Goal: Task Accomplishment & Management: Use online tool/utility

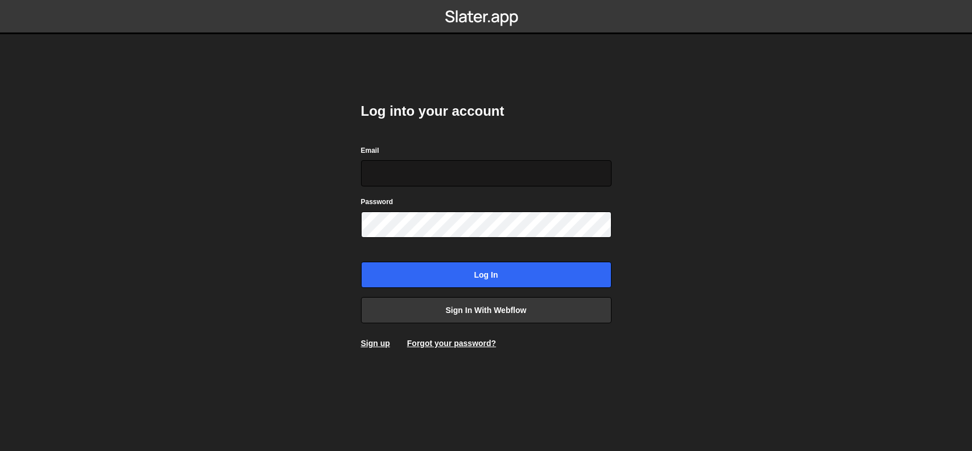
click at [446, 178] on input "Email" at bounding box center [486, 173] width 251 height 26
type input "[EMAIL_ADDRESS][DOMAIN_NAME]"
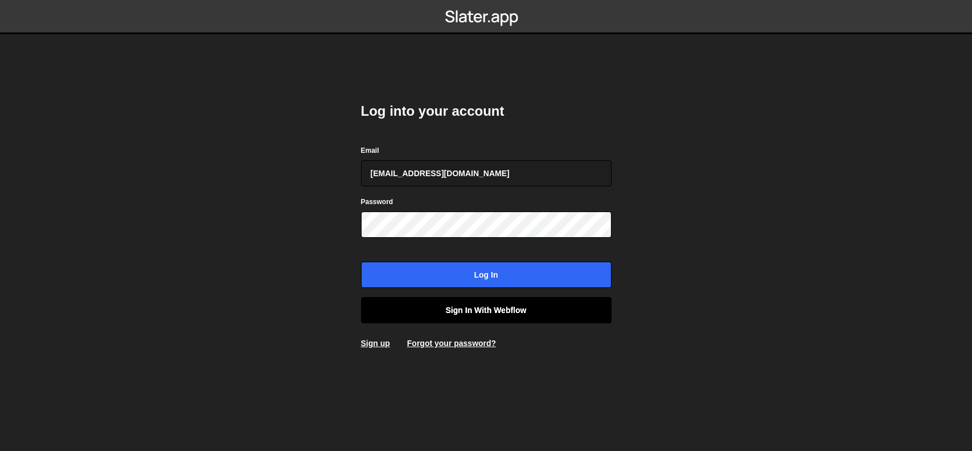
click at [488, 312] on link "Sign in with Webflow" at bounding box center [486, 310] width 251 height 26
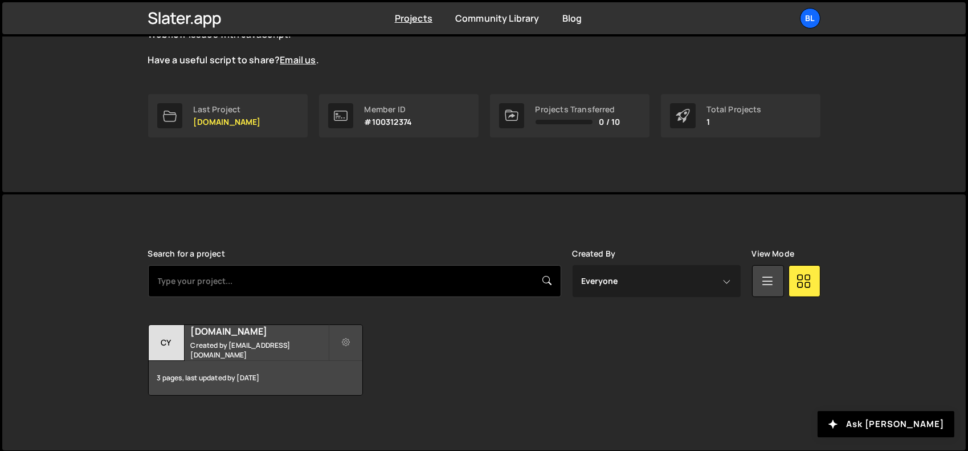
scroll to position [135, 0]
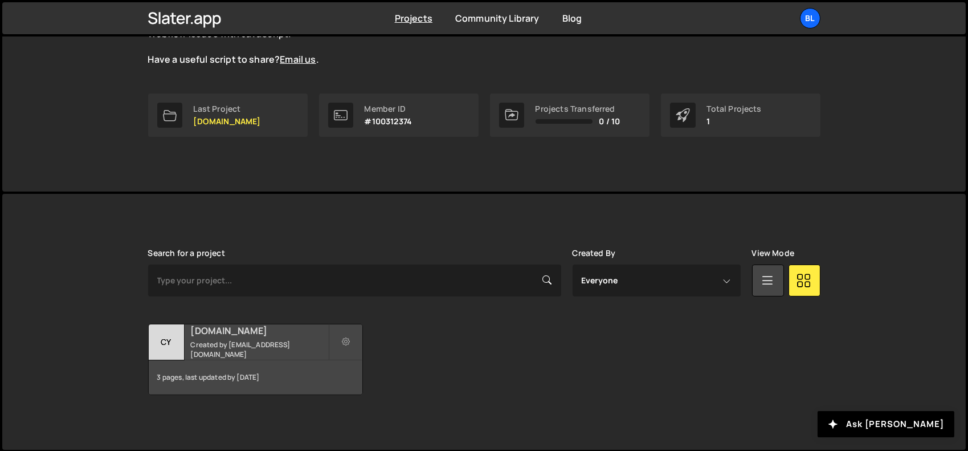
click at [263, 350] on small "Created by [EMAIL_ADDRESS][DOMAIN_NAME]" at bounding box center [259, 348] width 137 height 19
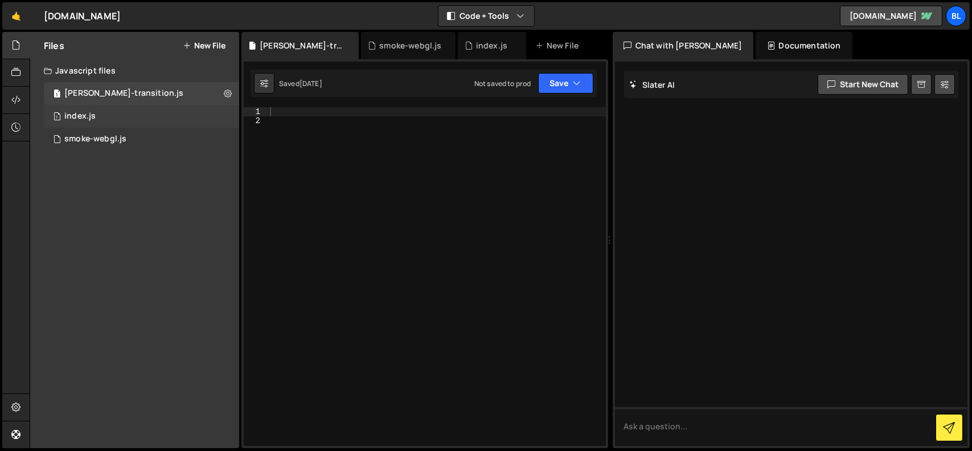
click at [117, 121] on div "1 index.js 0" at bounding box center [141, 116] width 195 height 23
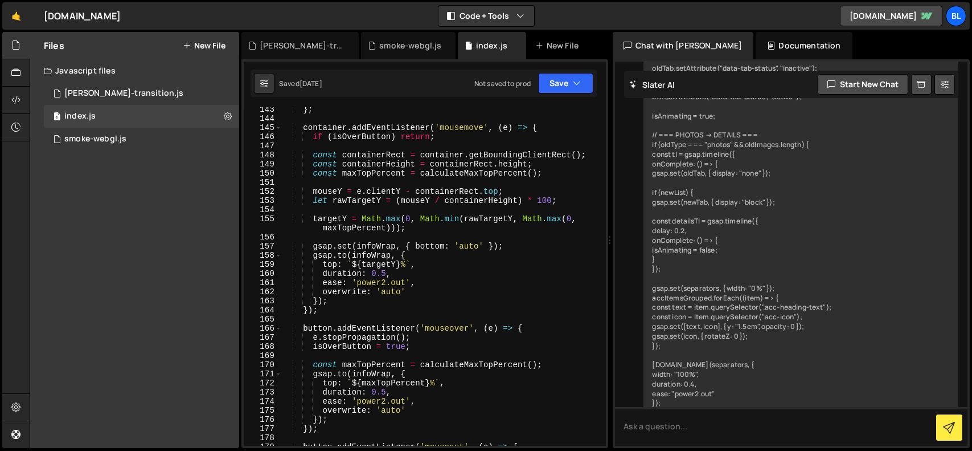
scroll to position [1333, 0]
type textarea "gsap.to(infoWrap, {"
click at [443, 259] on div "} ; container . addEventListener ( 'mousemove' , ( e ) => { if ( isOverButton )…" at bounding box center [441, 283] width 320 height 357
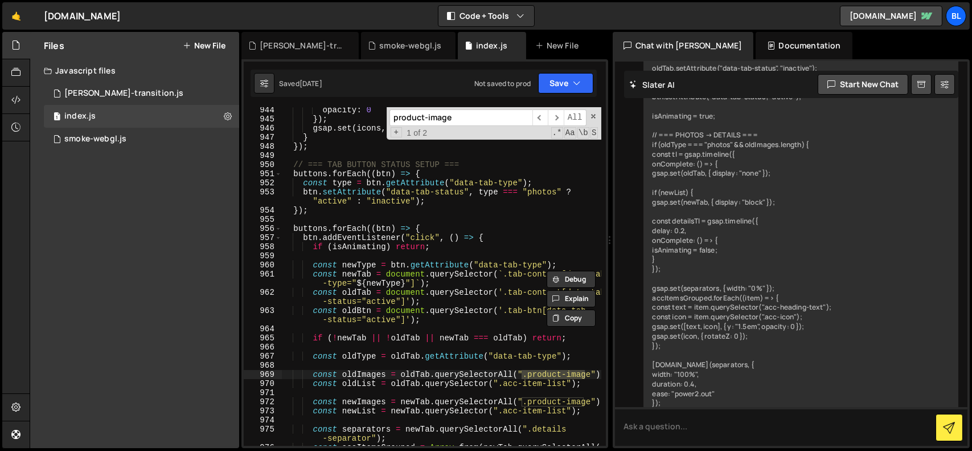
scroll to position [8967, 0]
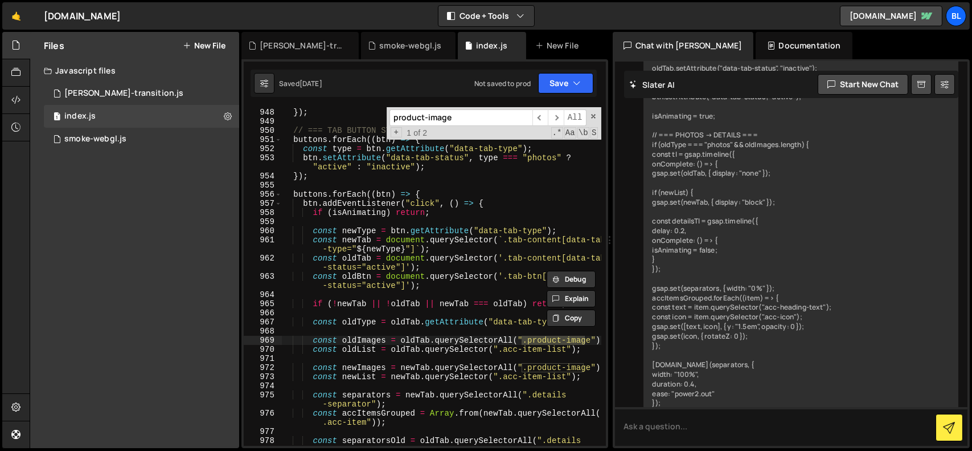
type input "product-image"
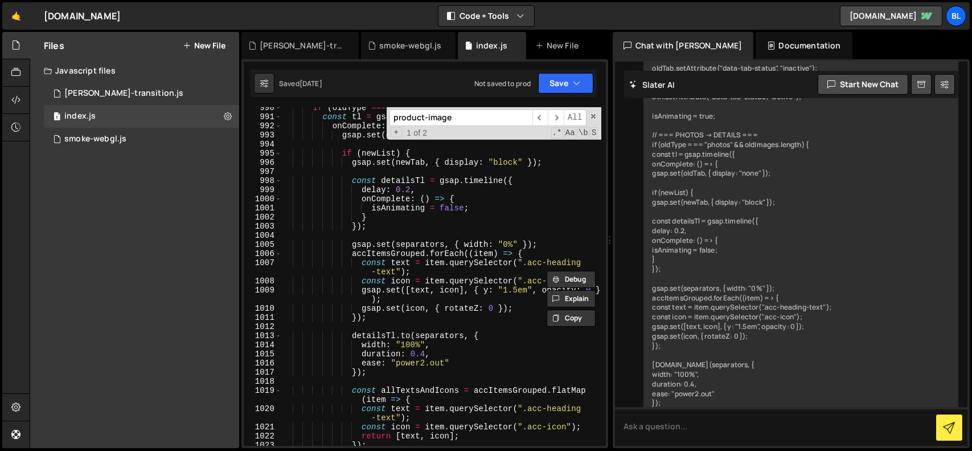
scroll to position [9480, 0]
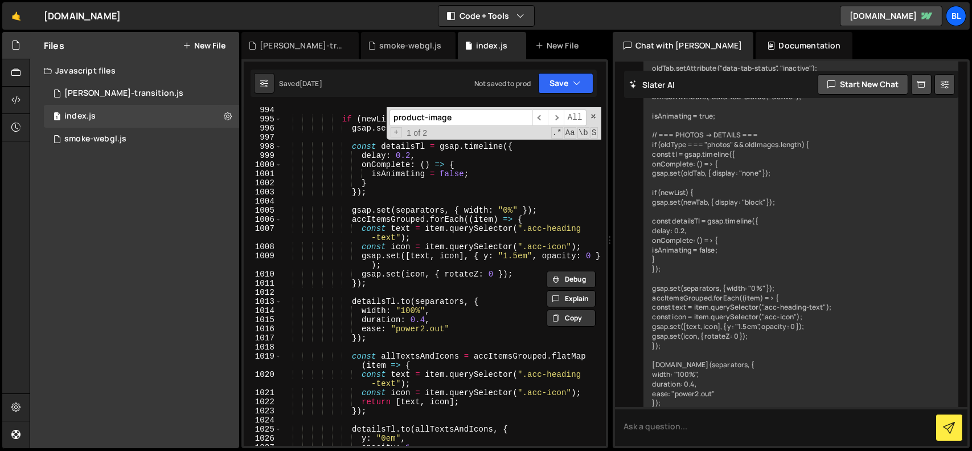
click at [451, 317] on div "if ( newList ) { gsap . set ( newTab , { display : "block" }) ; const detailsTl…" at bounding box center [441, 283] width 320 height 357
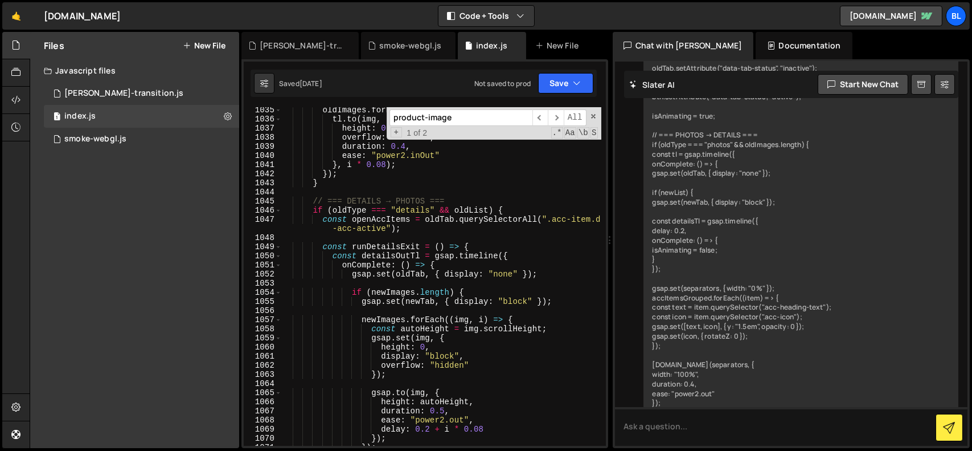
scroll to position [9958, 0]
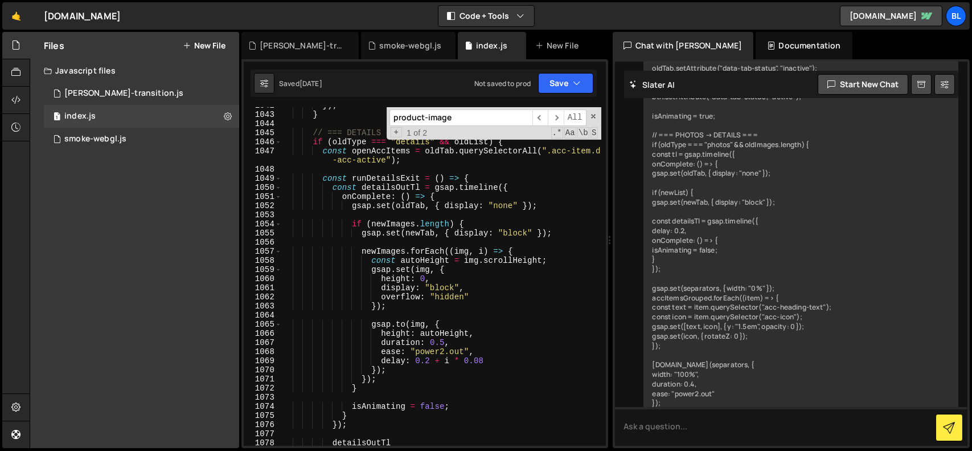
click at [451, 332] on div "}) ; } // === DETAILS → PHOTOS === if ( oldType === "details" && oldList ) { co…" at bounding box center [441, 279] width 320 height 357
click at [445, 334] on div "}) ; } // === DETAILS → PHOTOS === if ( oldType === "details" && oldList ) { co…" at bounding box center [441, 276] width 320 height 338
click at [445, 334] on div "}) ; } // === DETAILS → PHOTOS === if ( oldType === "details" && oldList ) { co…" at bounding box center [441, 279] width 320 height 357
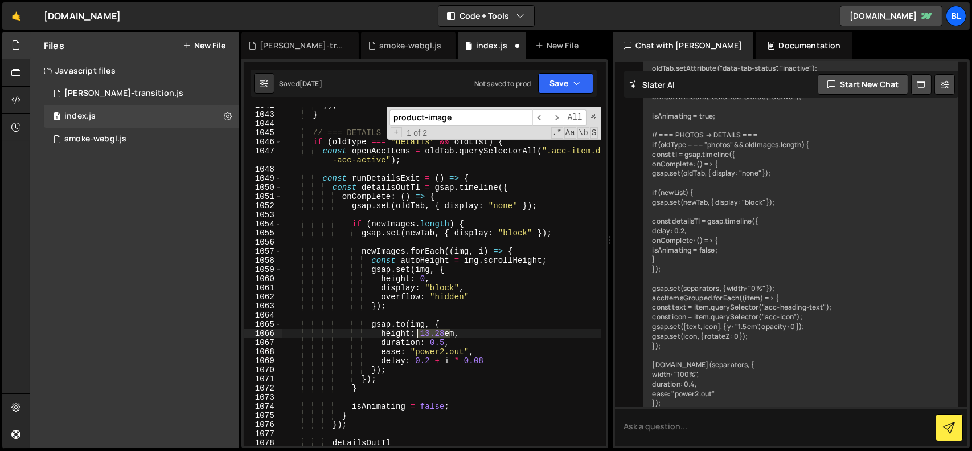
drag, startPoint x: 451, startPoint y: 331, endPoint x: 417, endPoint y: 332, distance: 34.2
click at [417, 332] on div "}) ; } // === DETAILS → PHOTOS === if ( oldType === "details" && oldList ) { co…" at bounding box center [441, 279] width 320 height 357
type textarea "height: 520,"
click at [558, 84] on button "Save" at bounding box center [565, 83] width 55 height 21
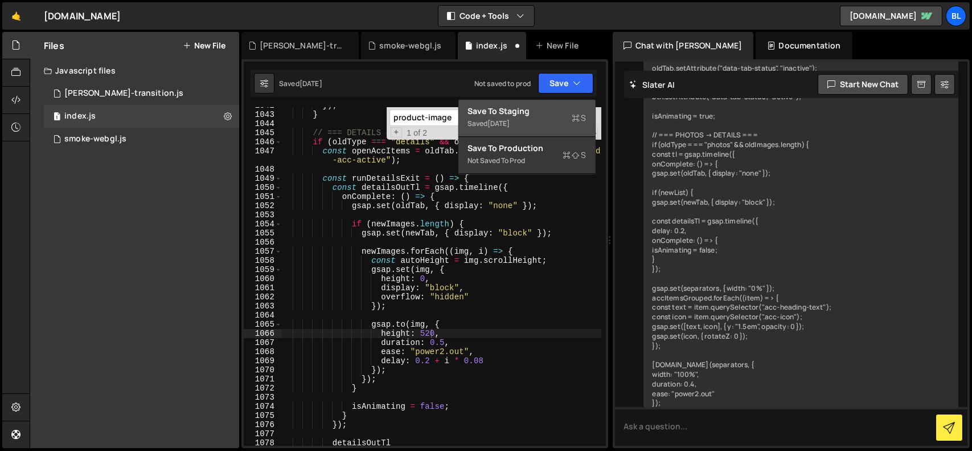
click at [533, 115] on div "Save to Staging S" at bounding box center [527, 110] width 118 height 11
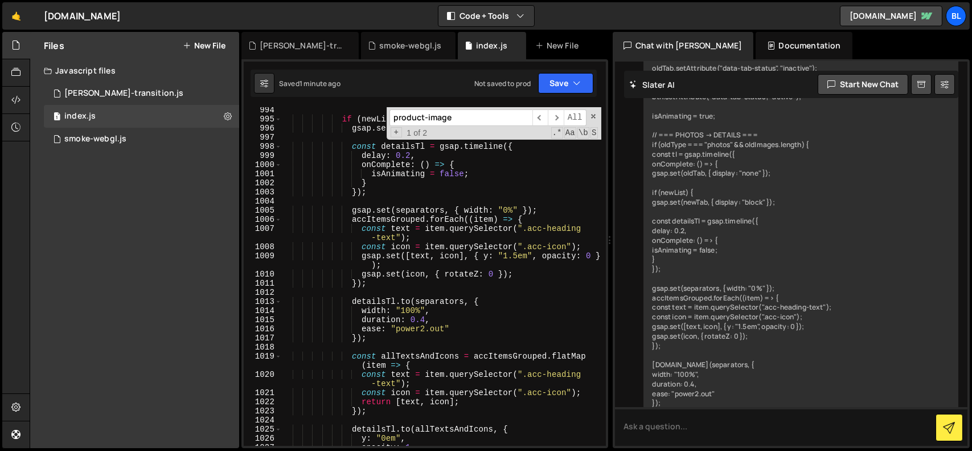
scroll to position [9445, 0]
